Goal: Task Accomplishment & Management: Use online tool/utility

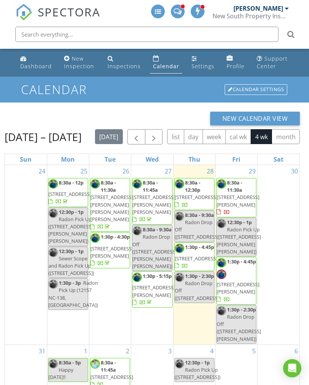
click at [32, 70] on div "Dashboard" at bounding box center [36, 65] width 32 height 7
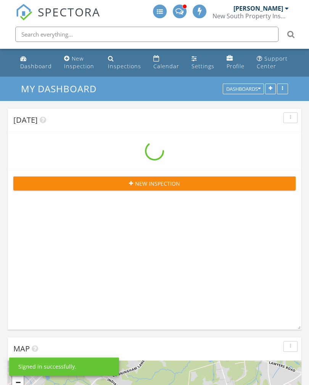
scroll to position [1151, 309]
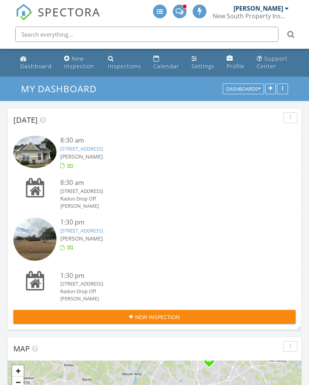
click at [122, 209] on div "8:30 am [STREET_ADDRESS] Radon Drop Off [PERSON_NAME]" at bounding box center [154, 194] width 282 height 32
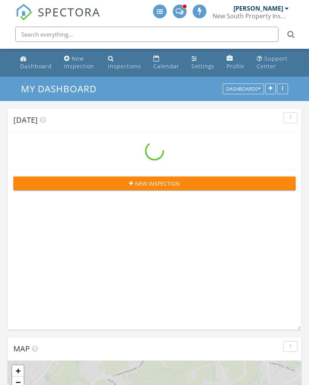
scroll to position [1151, 309]
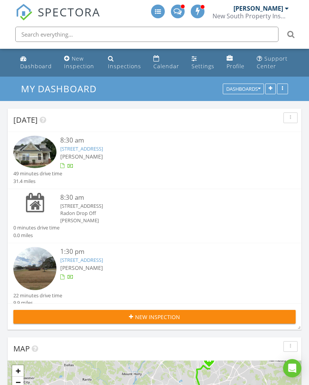
click at [94, 256] on link "[STREET_ADDRESS]" at bounding box center [81, 259] width 43 height 7
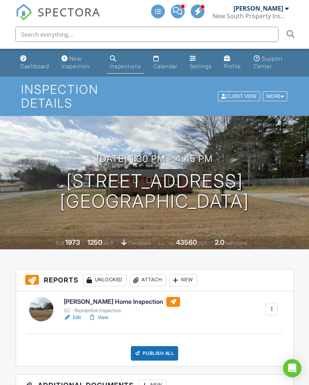
click at [163, 382] on div "New" at bounding box center [152, 385] width 28 height 12
